Goal: Information Seeking & Learning: Learn about a topic

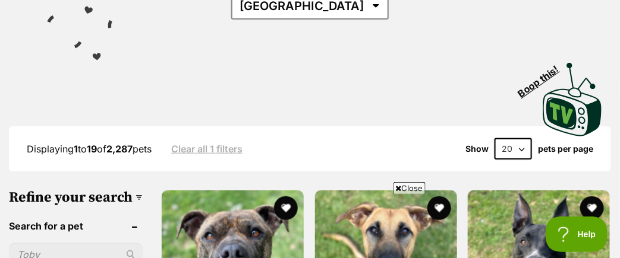
click at [404, 189] on span "Close" at bounding box center [409, 188] width 32 height 12
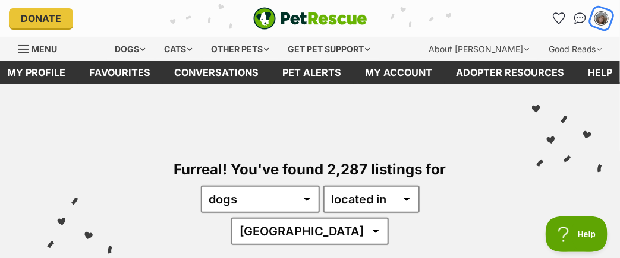
click at [601, 20] on img "My account" at bounding box center [601, 18] width 15 height 15
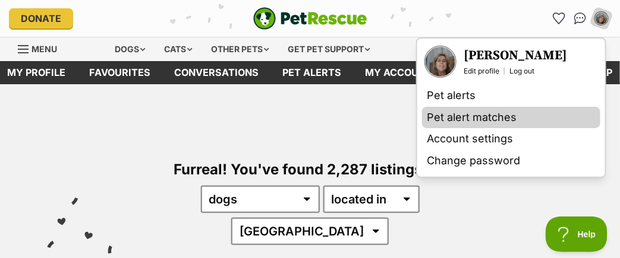
click at [463, 122] on link "Pet alert matches" at bounding box center [511, 118] width 178 height 22
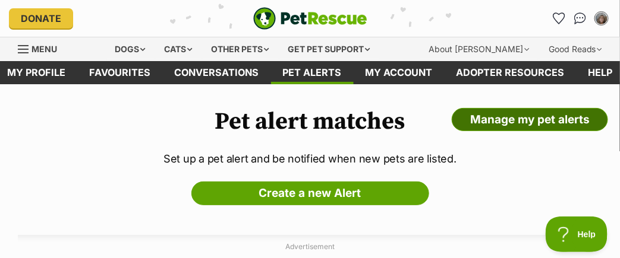
click at [531, 127] on link "Manage my pet alerts" at bounding box center [530, 120] width 156 height 24
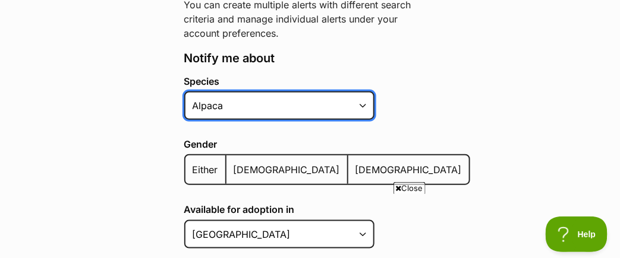
click at [311, 120] on select "Alpaca Bird Cat Chicken Cow Dog Donkey Duck Ferret Fish Goat Goose Guinea Fowl …" at bounding box center [279, 106] width 190 height 29
select select "1"
click at [184, 120] on select "Alpaca Bird Cat Chicken Cow Dog Donkey Duck Ferret Fish Goat Goose Guinea Fowl …" at bounding box center [279, 106] width 190 height 29
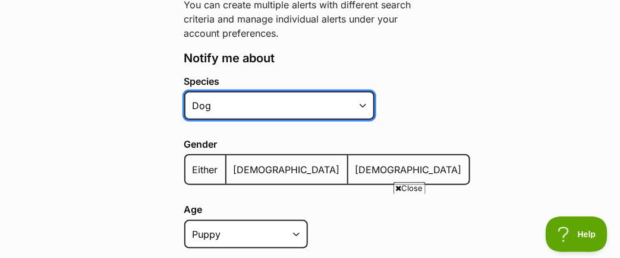
scroll to position [452, 0]
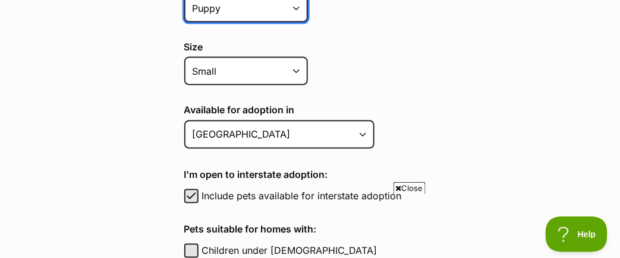
drag, startPoint x: 291, startPoint y: 47, endPoint x: 299, endPoint y: 49, distance: 8.5
click at [299, 23] on select "Puppy Adult Senior All ages" at bounding box center [246, 8] width 124 height 29
select select
click at [184, 23] on select "Puppy Adult Senior All ages" at bounding box center [246, 8] width 124 height 29
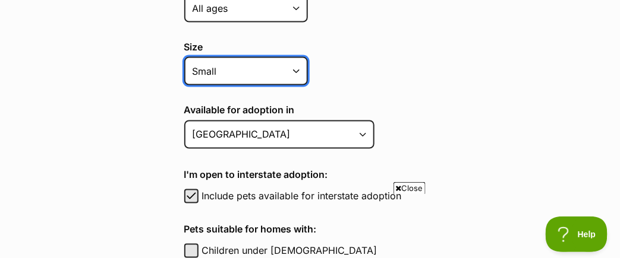
click at [299, 86] on select "Small Medium Large All sizes" at bounding box center [246, 71] width 124 height 29
click at [184, 86] on select "Small Medium Large All sizes" at bounding box center [246, 71] width 124 height 29
click at [277, 86] on select "Small Medium Large All sizes" at bounding box center [246, 71] width 124 height 29
select select "medium"
click at [184, 86] on select "Small Medium Large All sizes" at bounding box center [246, 71] width 124 height 29
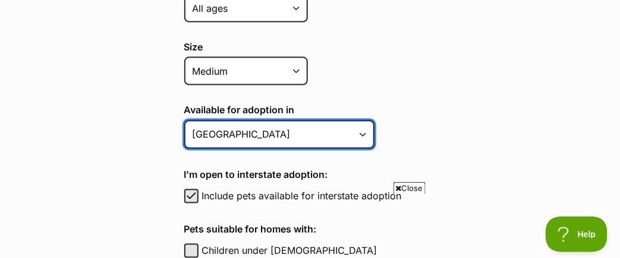
click at [225, 149] on select "Australian Capital Territory New South Wales Northern Territory Queensland Sout…" at bounding box center [279, 135] width 190 height 29
select select "2"
click at [184, 149] on select "Australian Capital Territory New South Wales Northern Territory Queensland Sout…" at bounding box center [279, 135] width 190 height 29
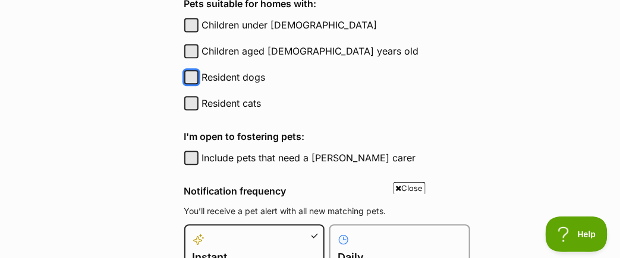
click at [184, 84] on button "Resident dogs" at bounding box center [191, 77] width 14 height 14
click at [185, 84] on span "button" at bounding box center [191, 77] width 12 height 14
checkbox input "false"
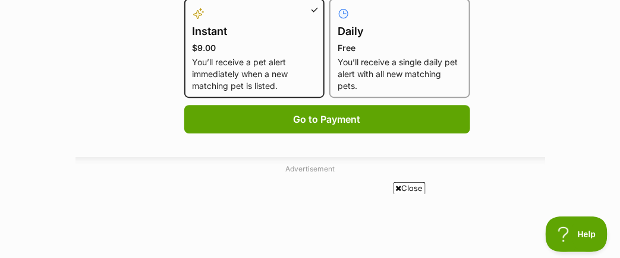
drag, startPoint x: 266, startPoint y: 155, endPoint x: 235, endPoint y: 152, distance: 30.5
click at [235, 92] on p "You’ll receive a pet alert immediately when a new matching pet is listed." at bounding box center [255, 74] width 124 height 36
click at [193, 6] on input "Instant $9.00 You’ll receive a pet alert immediately when a new matching pet is…" at bounding box center [192, 5] width 1 height 1
click at [343, 92] on label "Daily Free You’ll receive a single daily pet alert with all new matching pets." at bounding box center [400, 50] width 124 height 86
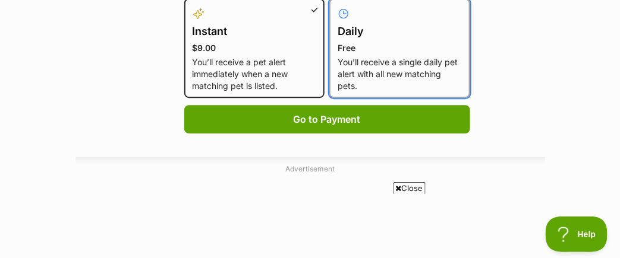
click at [337, 6] on input "Daily Free You’ll receive a single daily pet alert with all new matching pets." at bounding box center [336, 5] width 1 height 1
radio input "true"
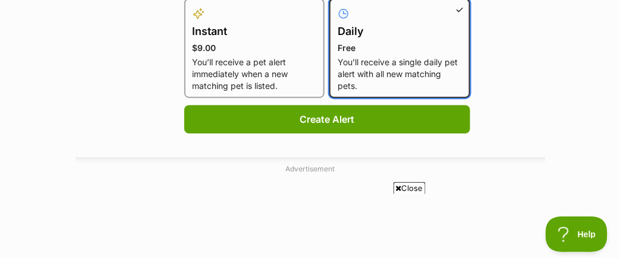
scroll to position [1131, 0]
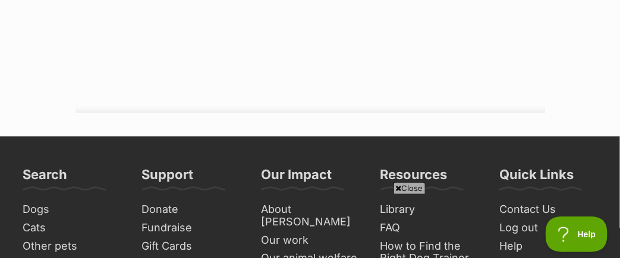
click at [402, 185] on span "Close" at bounding box center [409, 188] width 32 height 12
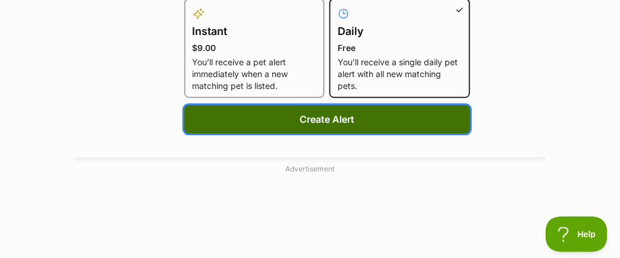
click at [293, 134] on button "Create Alert" at bounding box center [327, 119] width 286 height 29
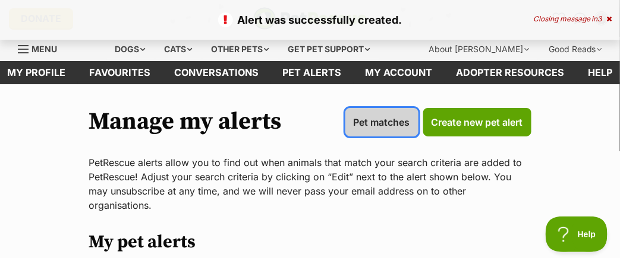
click at [354, 130] on span "Pet matches" at bounding box center [382, 122] width 56 height 14
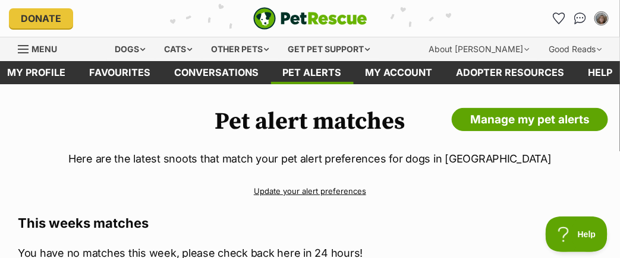
click at [299, 199] on link "Update your alert preferences" at bounding box center [310, 191] width 584 height 21
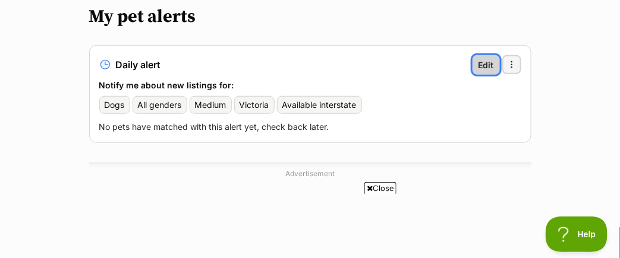
click at [482, 71] on span "Edit" at bounding box center [485, 65] width 15 height 12
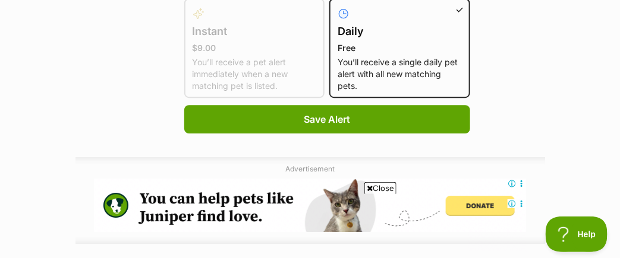
scroll to position [679, 0]
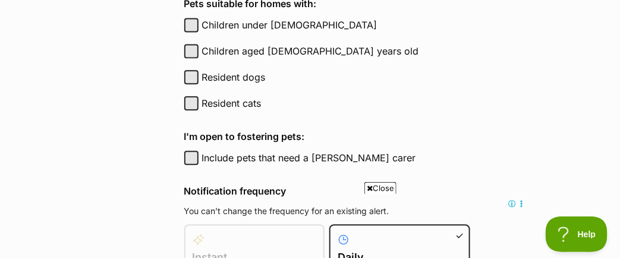
checkbox input "false"
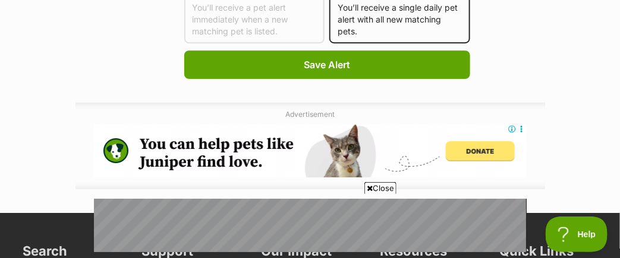
scroll to position [1033, 0]
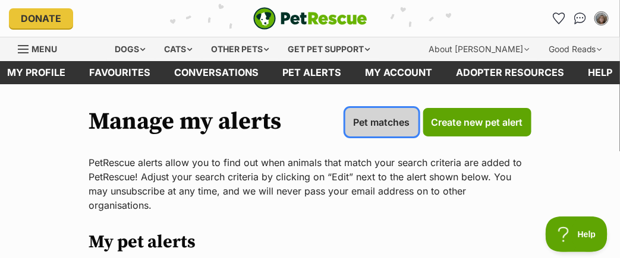
click at [358, 130] on span "Pet matches" at bounding box center [382, 122] width 56 height 14
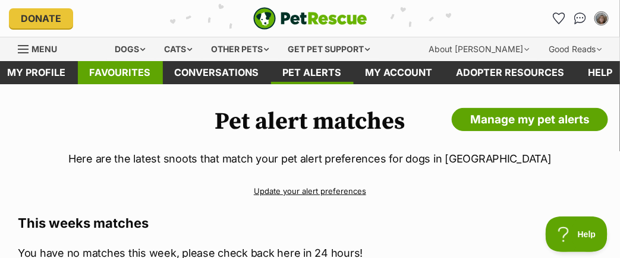
click at [127, 71] on link "Favourites" at bounding box center [120, 72] width 85 height 23
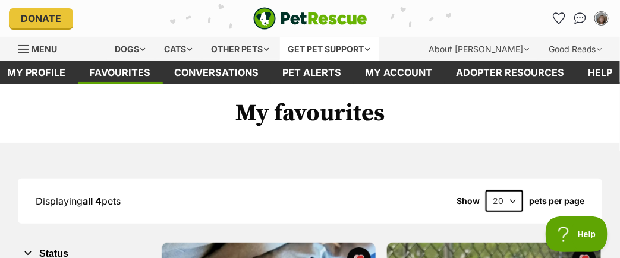
click at [347, 49] on div "Get pet support" at bounding box center [329, 49] width 99 height 24
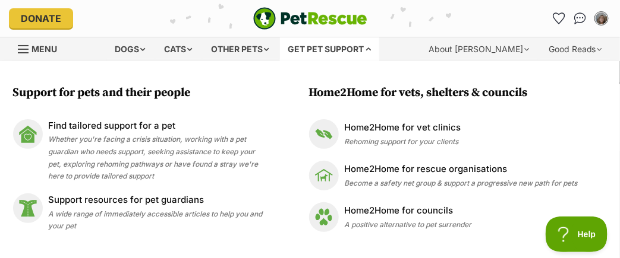
click at [36, 53] on span "Menu" at bounding box center [44, 49] width 26 height 10
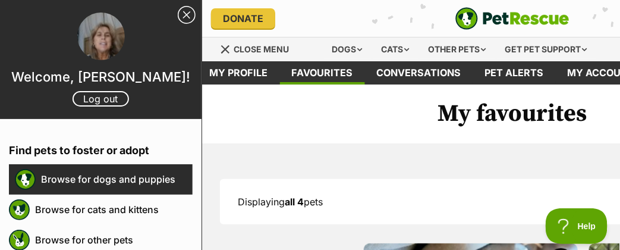
click at [70, 191] on link "Browse for dogs and puppies" at bounding box center [117, 178] width 152 height 25
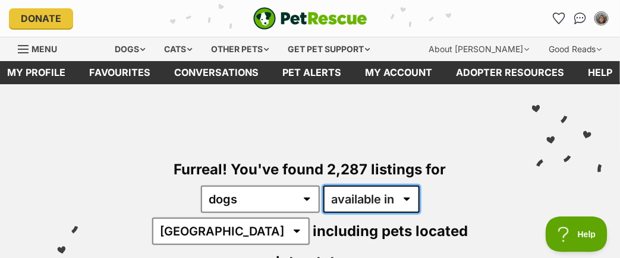
click at [336, 213] on select "available in located in" at bounding box center [371, 199] width 96 height 27
select select "disabled"
click at [323, 194] on select "available in located in" at bounding box center [371, 199] width 96 height 27
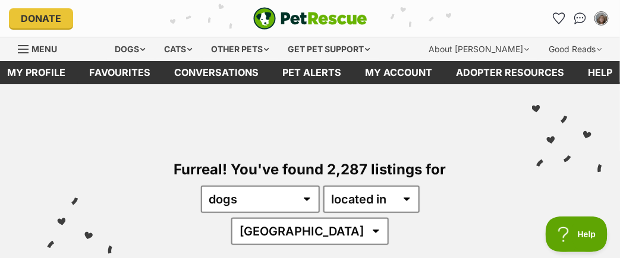
select select "VIC"
click at [388, 218] on select "Australia ACT NSW QLD SA TAS VIC WA" at bounding box center [309, 231] width 157 height 27
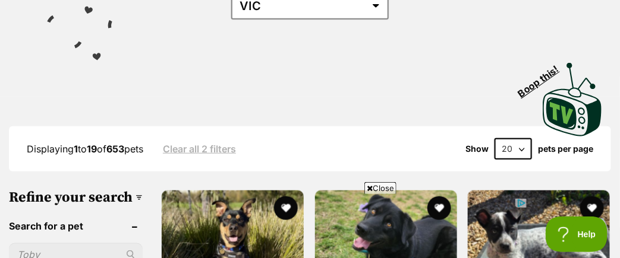
scroll to position [452, 0]
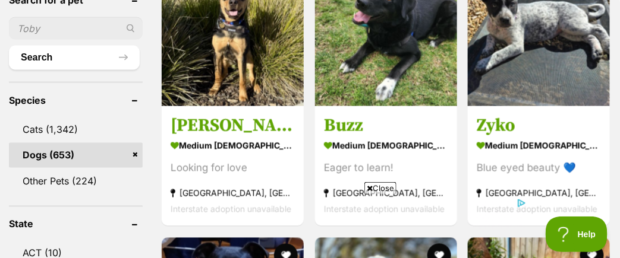
click at [77, 160] on link "Dogs (653)" at bounding box center [76, 155] width 134 height 25
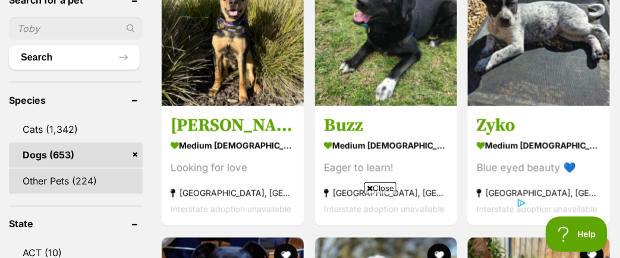
scroll to position [679, 0]
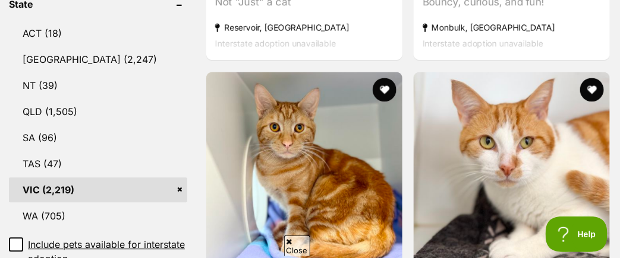
scroll to position [679, 0]
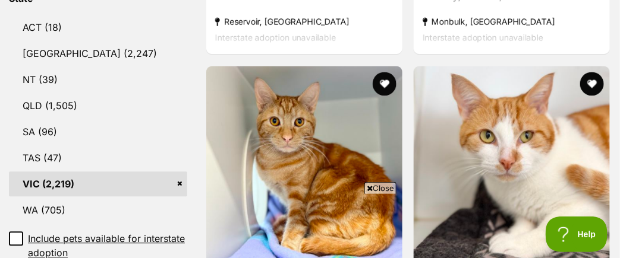
click at [40, 192] on link "VIC (2,219)" at bounding box center [98, 184] width 178 height 25
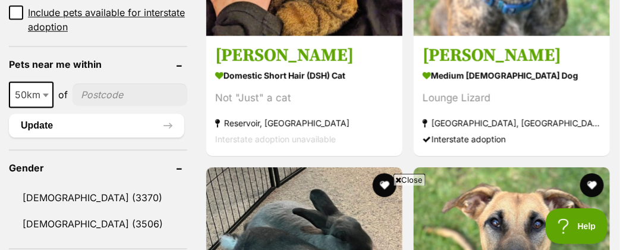
click at [93, 106] on input"] "postcode" at bounding box center [129, 94] width 115 height 23
type input"] "3015"
click at [43, 108] on span at bounding box center [47, 94] width 12 height 26
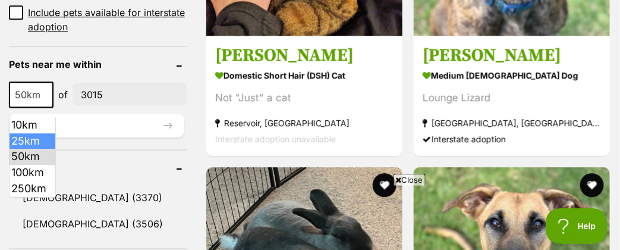
select select "25"
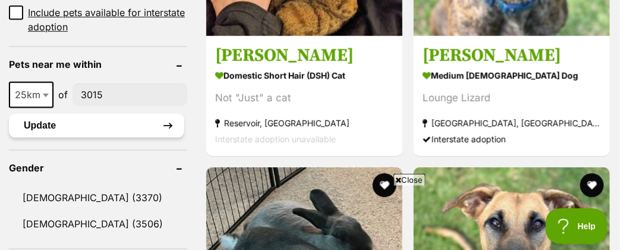
click at [41, 137] on button "Update" at bounding box center [96, 125] width 175 height 24
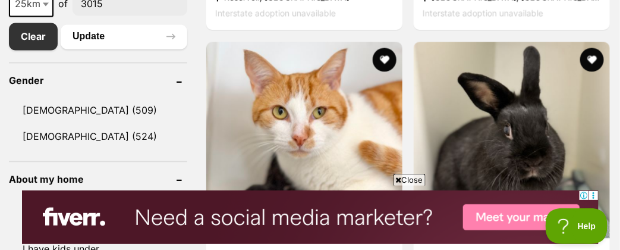
scroll to position [452, 0]
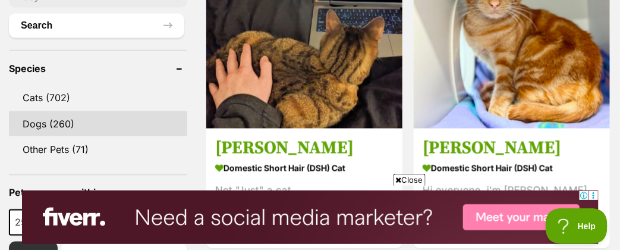
click at [27, 136] on link "Dogs (260)" at bounding box center [98, 123] width 178 height 25
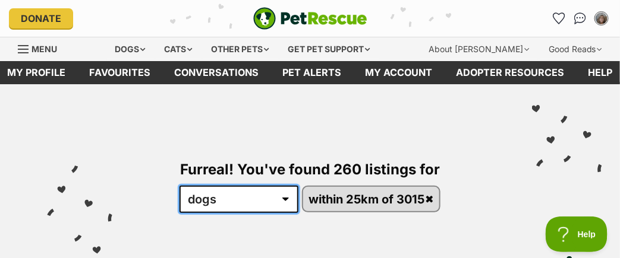
click at [277, 213] on select "any type of pet cats dogs other pets" at bounding box center [238, 199] width 119 height 27
click at [179, 194] on select "any type of pet cats dogs other pets" at bounding box center [238, 199] width 119 height 27
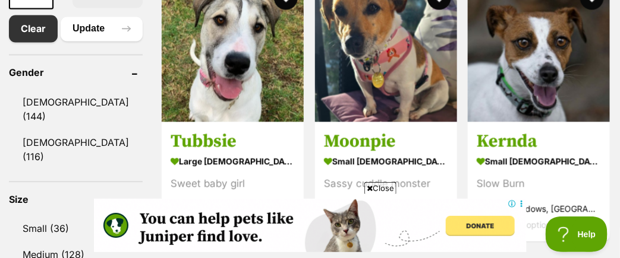
scroll to position [905, 0]
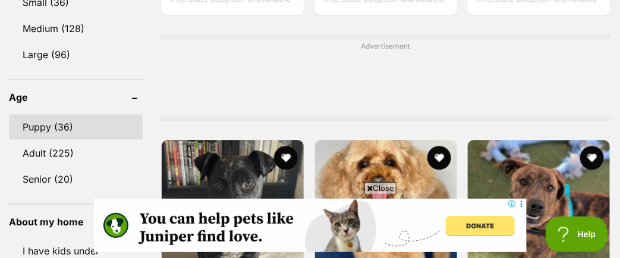
click at [34, 140] on link "Puppy (36)" at bounding box center [76, 127] width 134 height 25
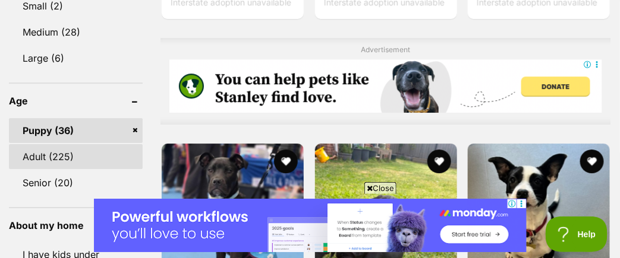
click at [42, 169] on link "Adult (225)" at bounding box center [76, 156] width 134 height 25
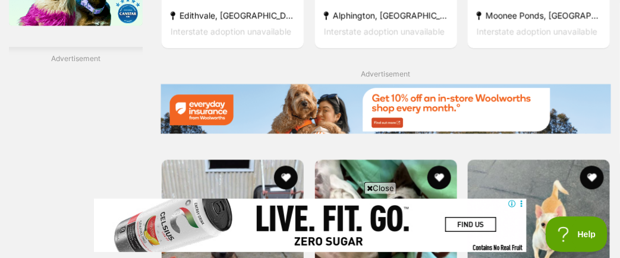
scroll to position [2036, 0]
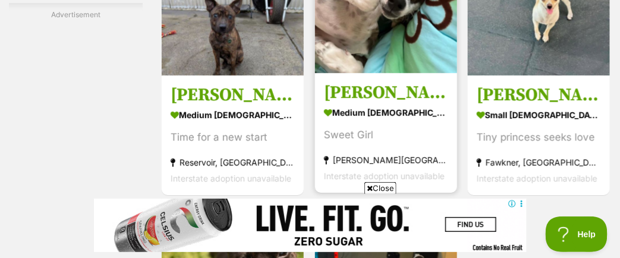
click at [372, 104] on h3 "[PERSON_NAME]" at bounding box center [386, 92] width 124 height 23
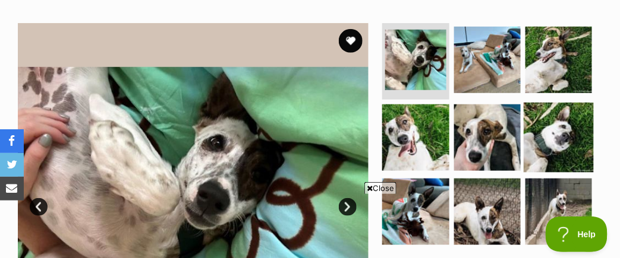
click at [552, 137] on img at bounding box center [559, 138] width 70 height 70
